Goal: Task Accomplishment & Management: Use online tool/utility

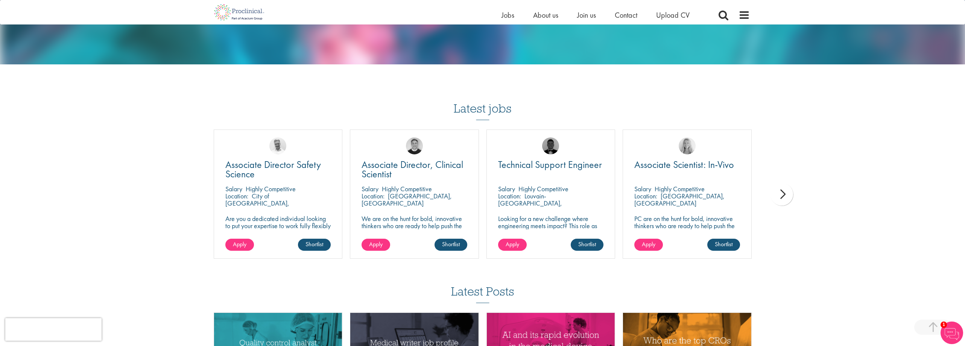
scroll to position [752, 0]
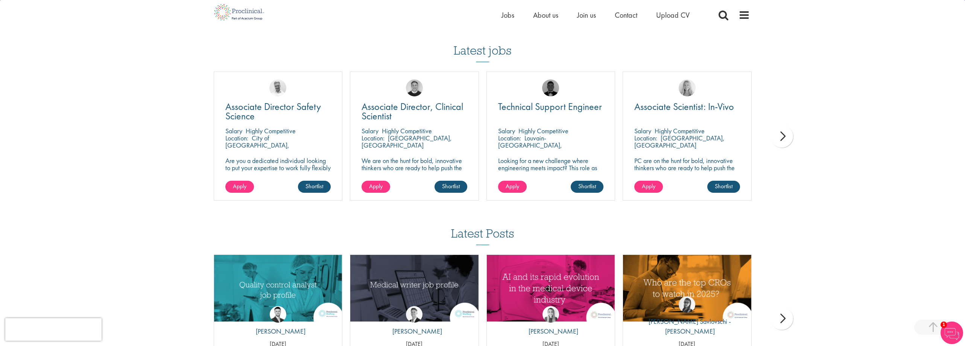
click at [785, 125] on div "next" at bounding box center [781, 136] width 23 height 23
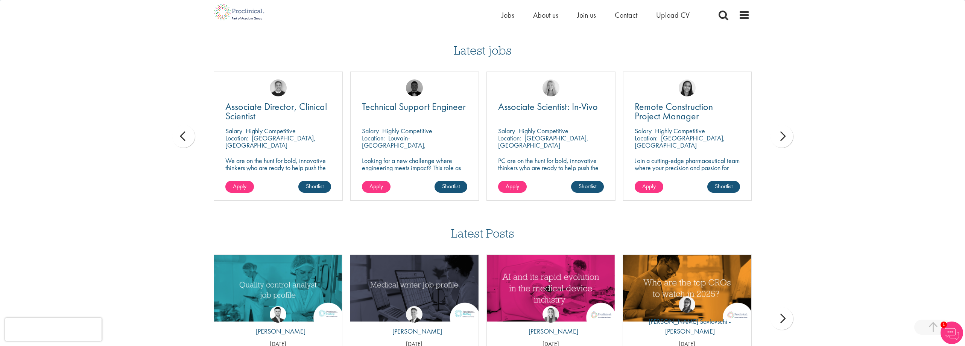
click at [785, 125] on div "next" at bounding box center [781, 136] width 23 height 23
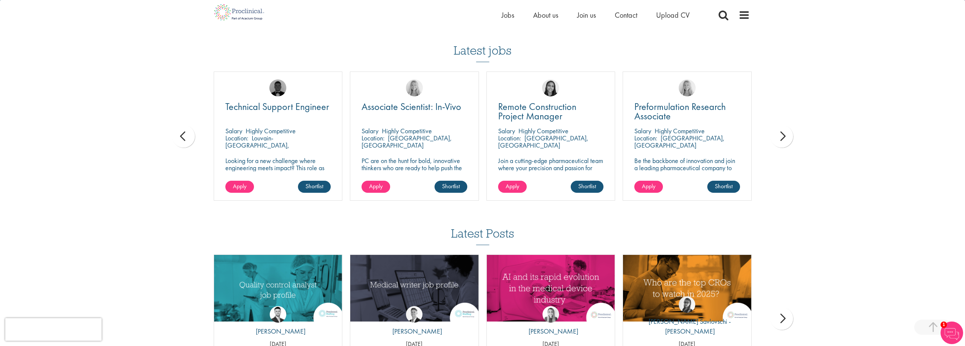
click at [785, 125] on div "next" at bounding box center [781, 136] width 23 height 23
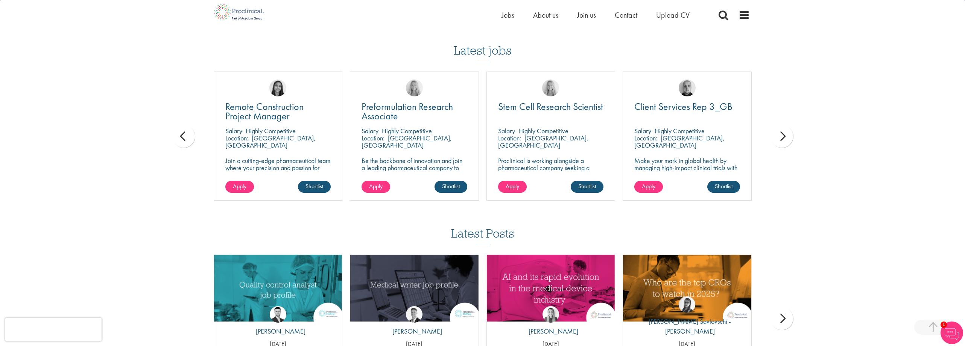
click at [785, 125] on div "next" at bounding box center [781, 136] width 23 height 23
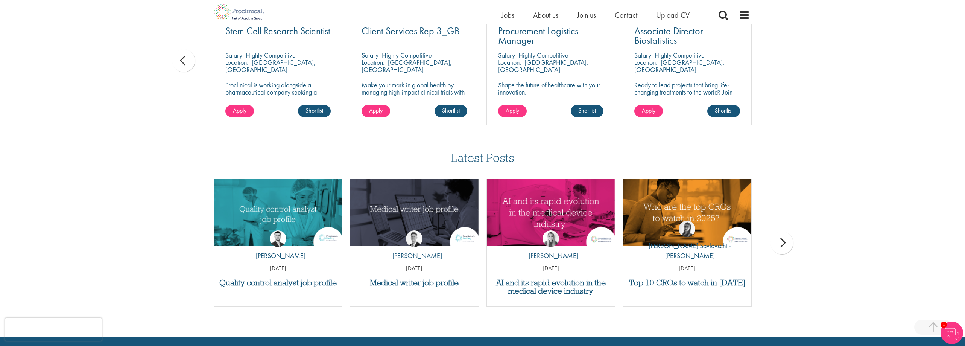
scroll to position [715, 0]
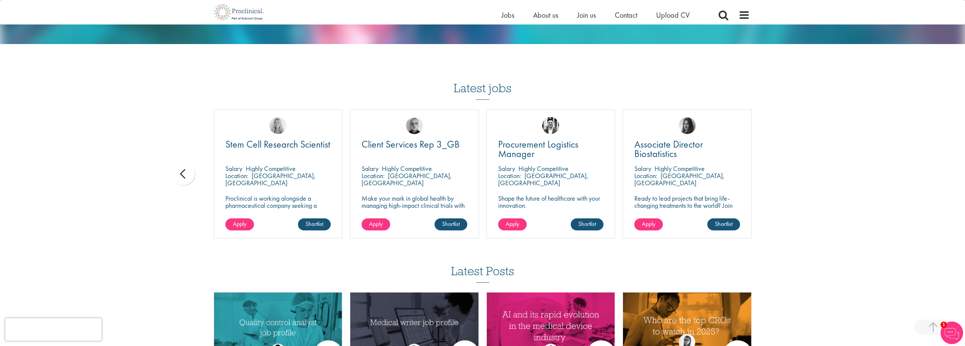
click at [181, 163] on div "prev" at bounding box center [183, 174] width 23 height 23
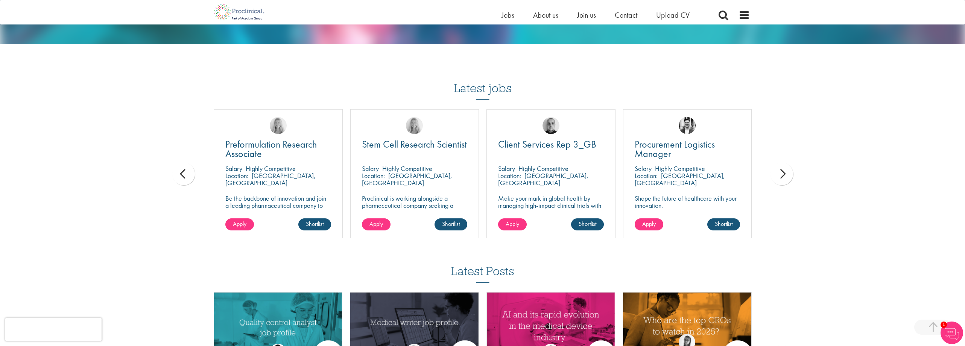
click at [181, 163] on div "prev" at bounding box center [183, 174] width 23 height 23
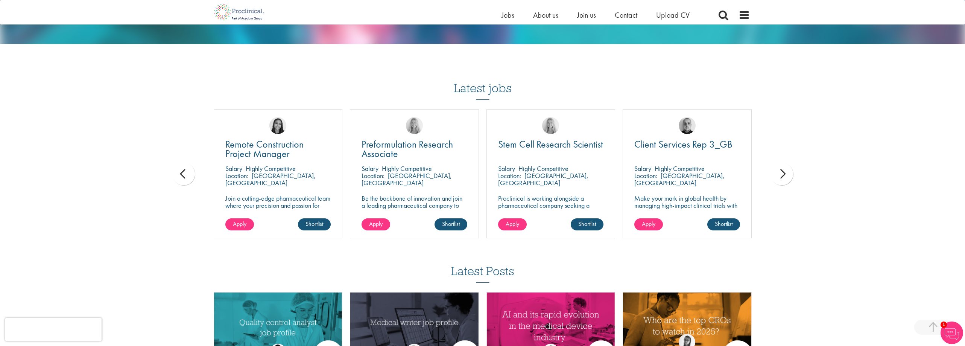
click at [181, 163] on div "prev" at bounding box center [183, 174] width 23 height 23
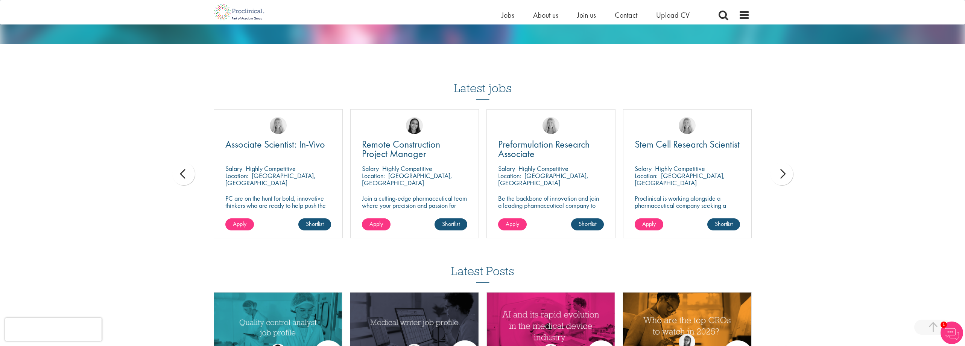
click at [181, 163] on div "prev" at bounding box center [183, 174] width 23 height 23
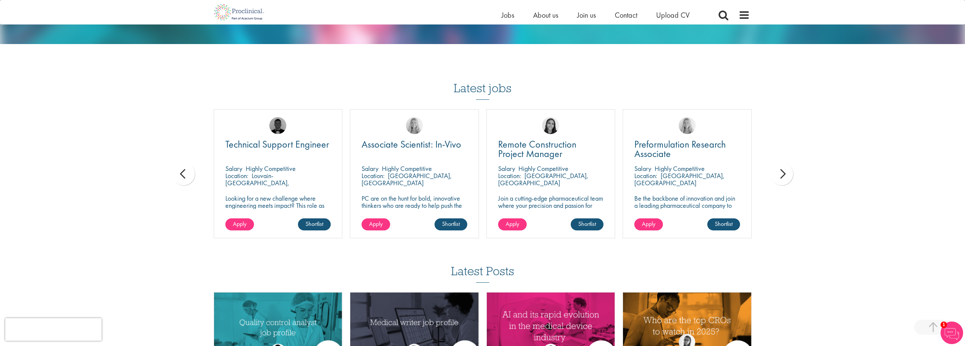
click at [181, 163] on div "prev" at bounding box center [183, 174] width 23 height 23
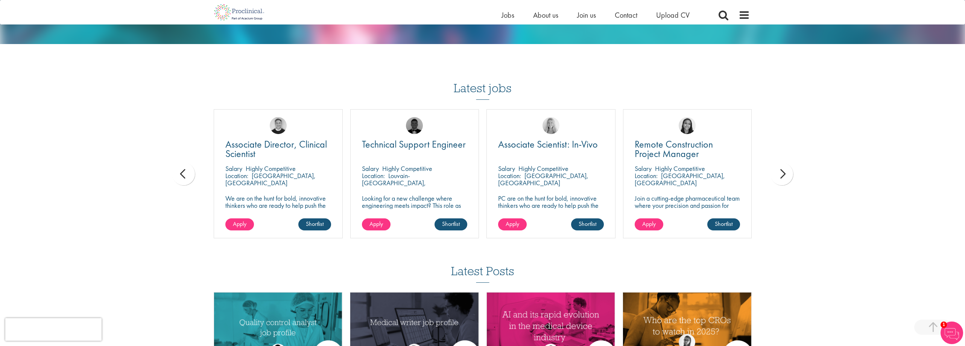
click at [181, 163] on div "prev" at bounding box center [183, 174] width 23 height 23
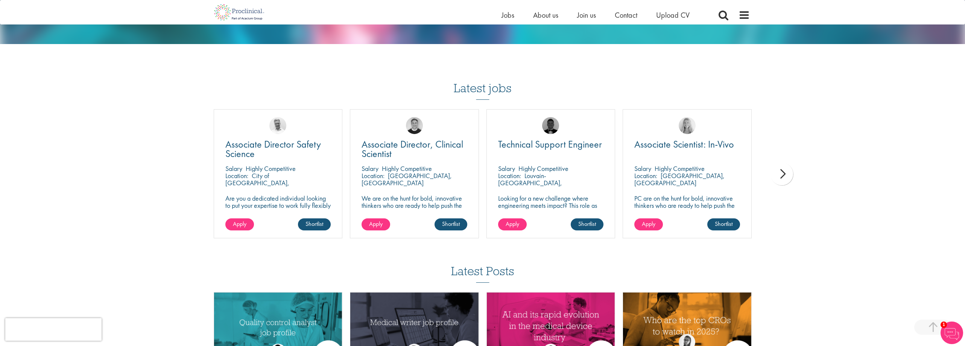
click at [779, 165] on div "next" at bounding box center [781, 174] width 23 height 23
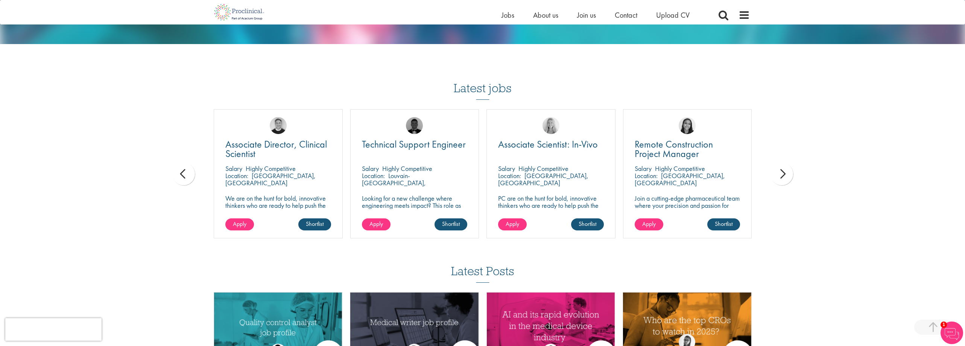
click at [779, 165] on div "next" at bounding box center [781, 174] width 23 height 23
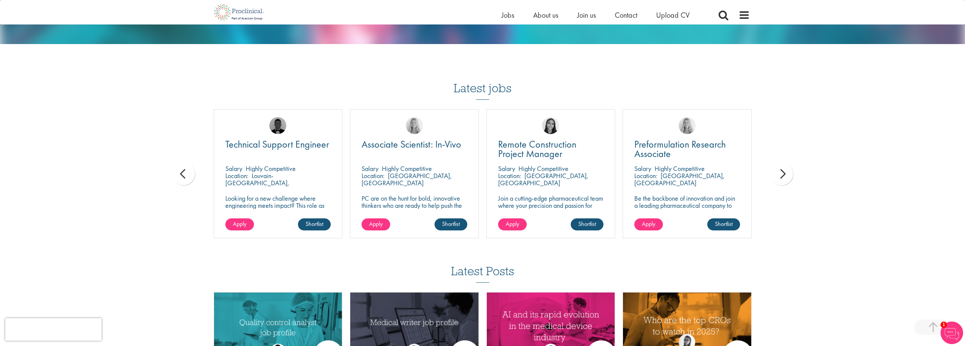
click at [779, 165] on div "next" at bounding box center [781, 174] width 23 height 23
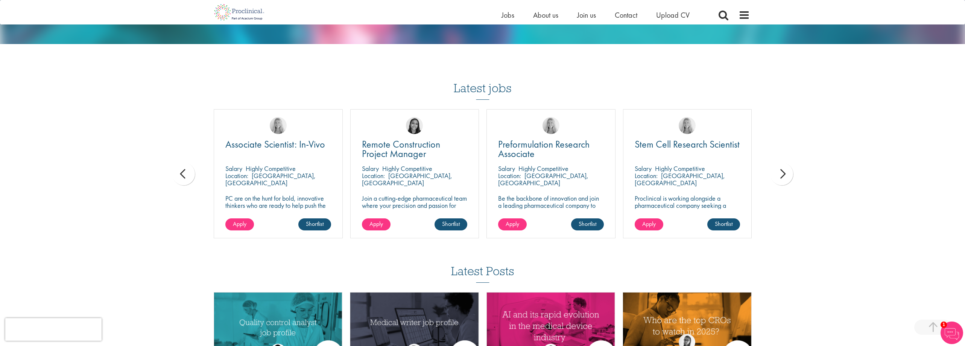
click at [779, 165] on div "next" at bounding box center [781, 174] width 23 height 23
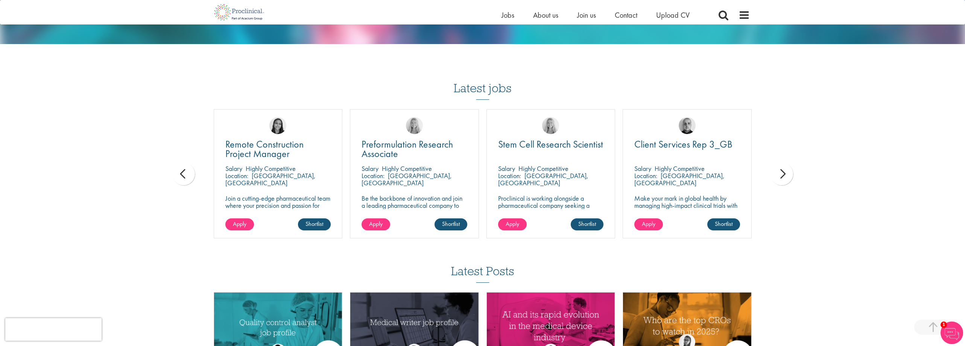
click at [779, 165] on div "next" at bounding box center [781, 174] width 23 height 23
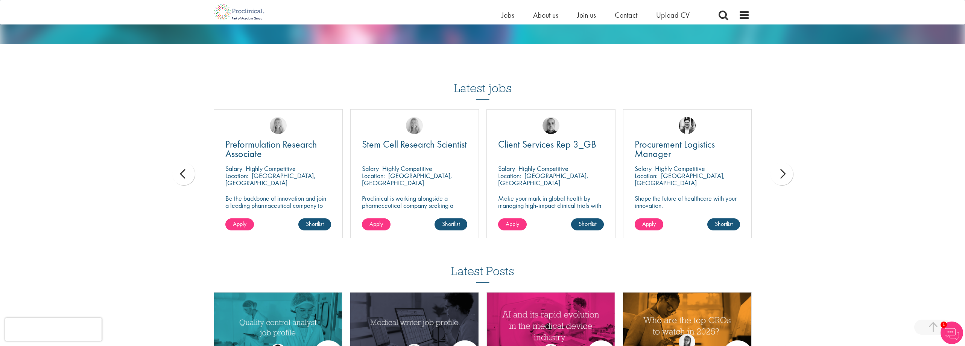
click at [779, 165] on div "next" at bounding box center [781, 174] width 23 height 23
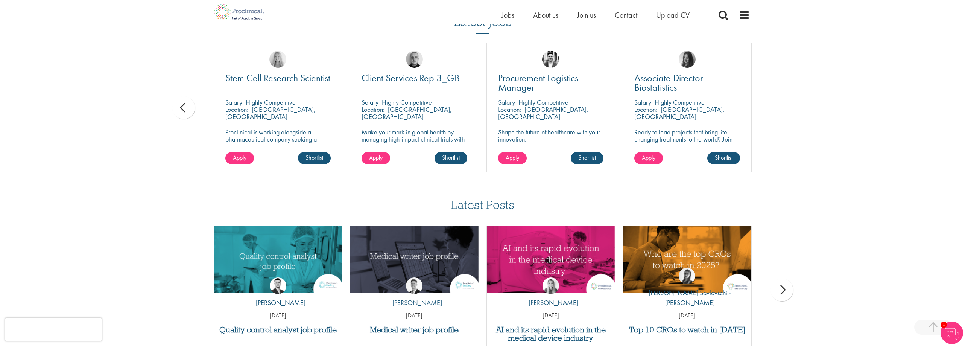
scroll to position [732, 0]
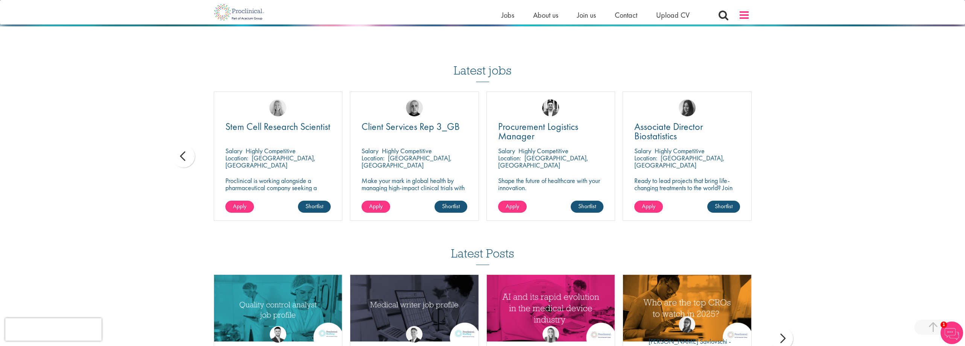
click at [741, 13] on span at bounding box center [743, 14] width 11 height 11
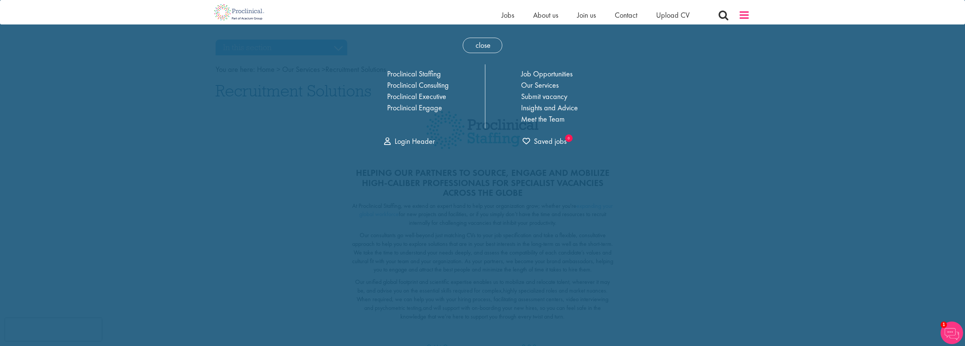
scroll to position [0, 0]
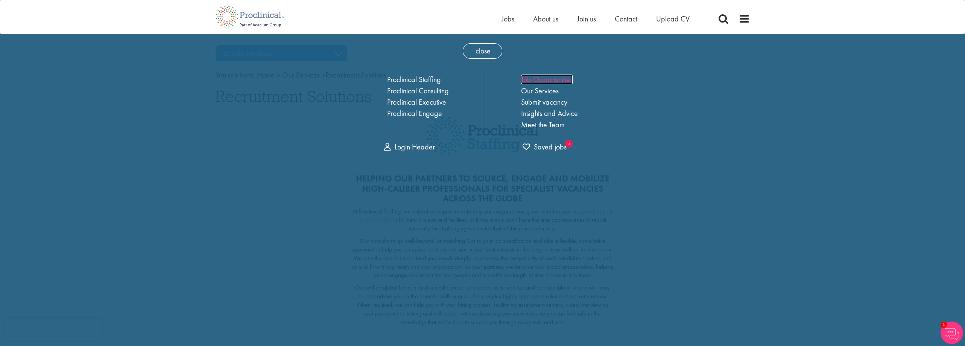
click at [568, 76] on link "Job Opportunities" at bounding box center [547, 79] width 52 height 10
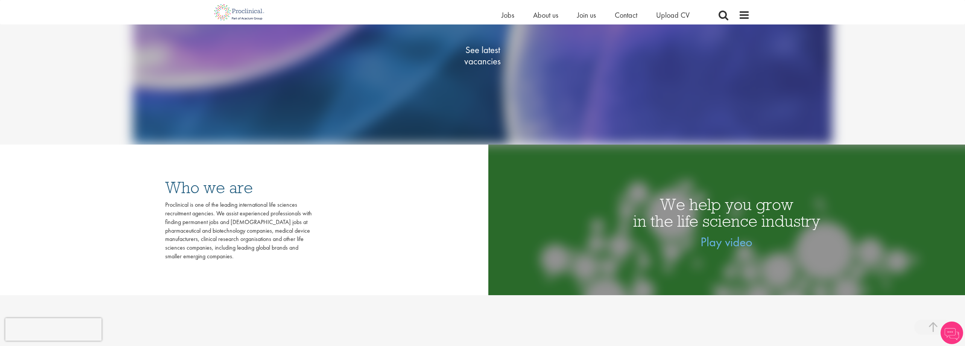
scroll to position [38, 0]
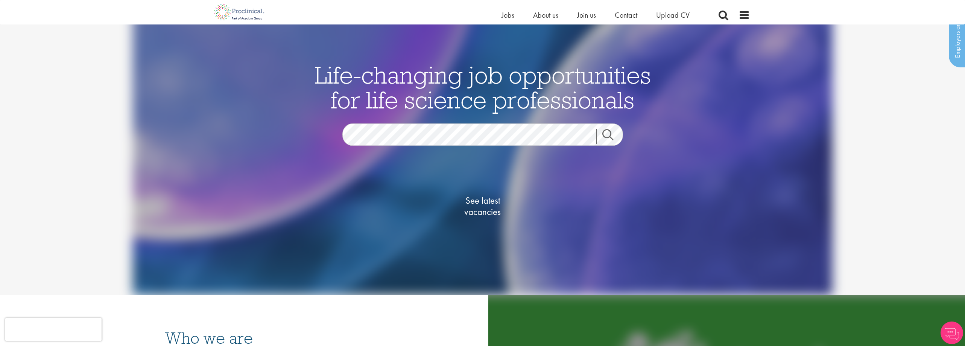
click at [438, 150] on div "See latest vacancies" at bounding box center [482, 198] width 365 height 104
